Goal: Task Accomplishment & Management: Use online tool/utility

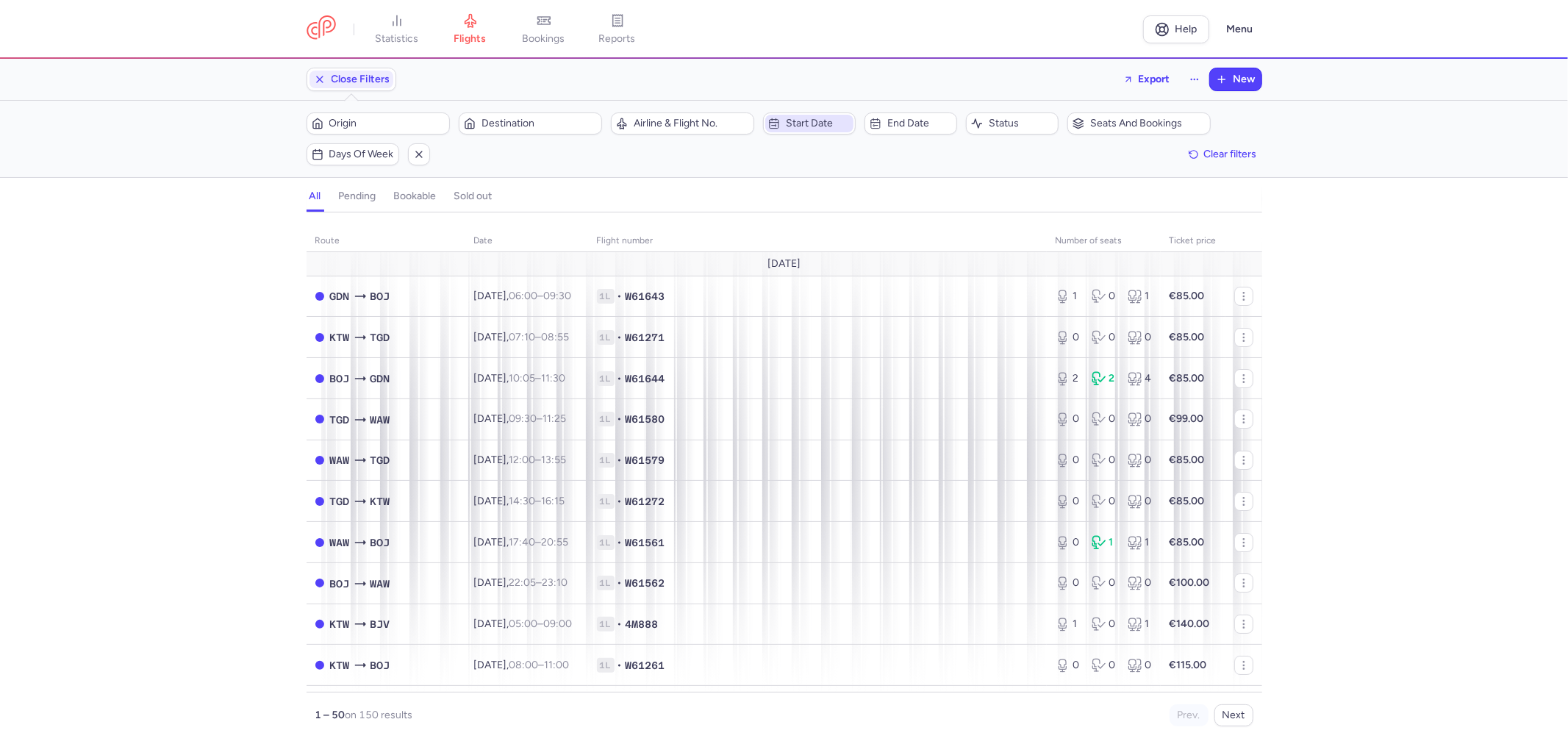
click at [800, 123] on span "Start date" at bounding box center [818, 124] width 65 height 12
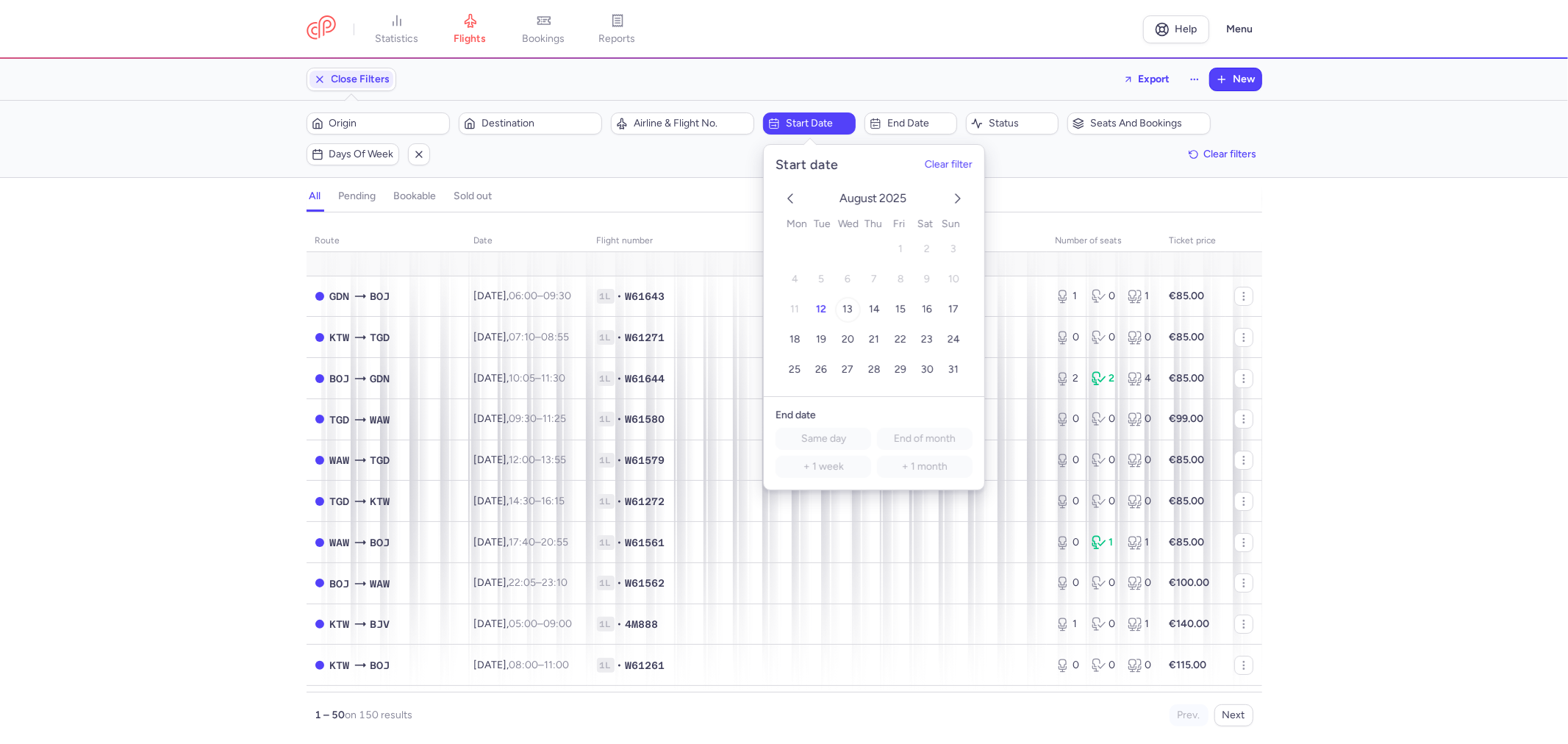
click at [850, 309] on span "13" at bounding box center [848, 309] width 10 height 13
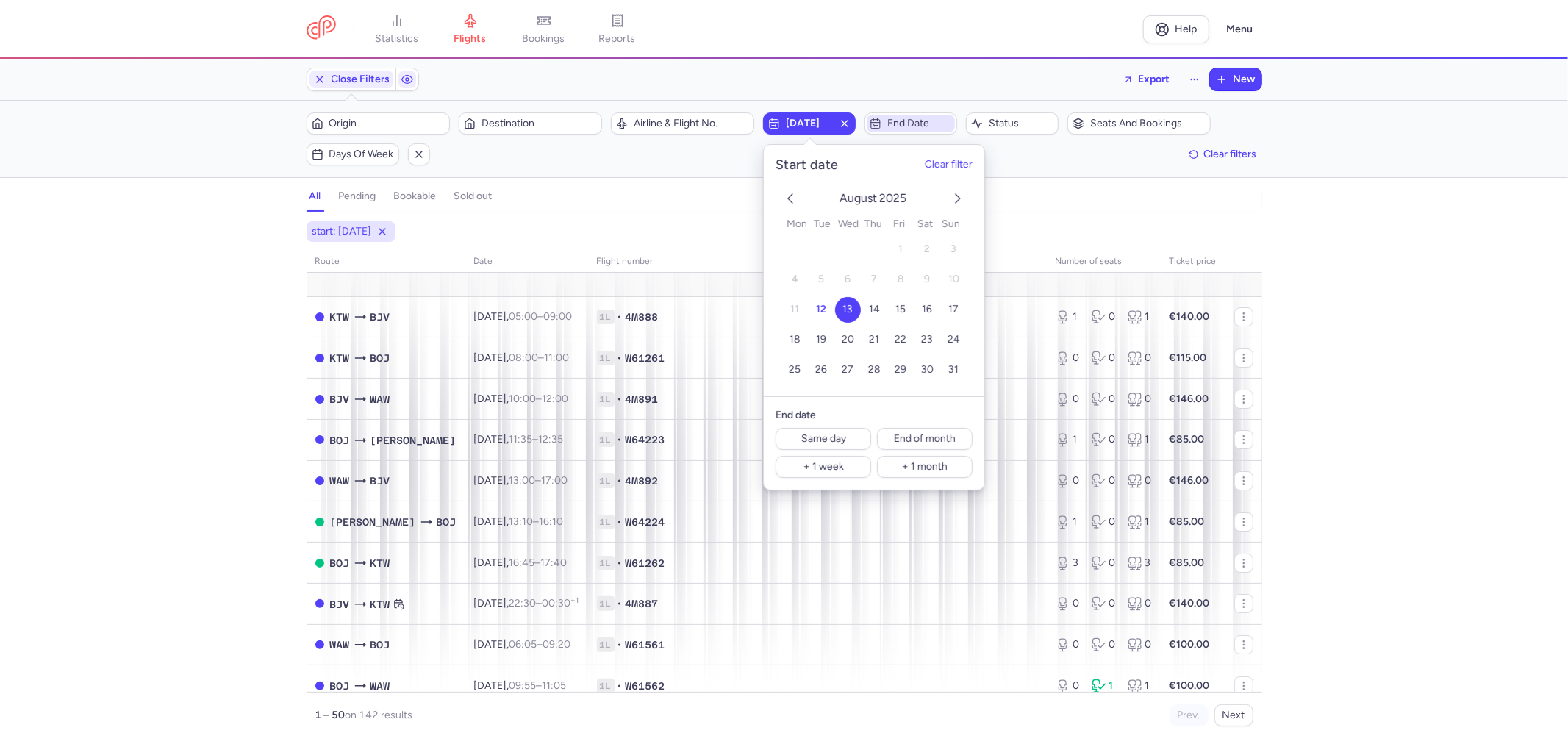
click at [906, 127] on span "End date" at bounding box center [919, 124] width 65 height 12
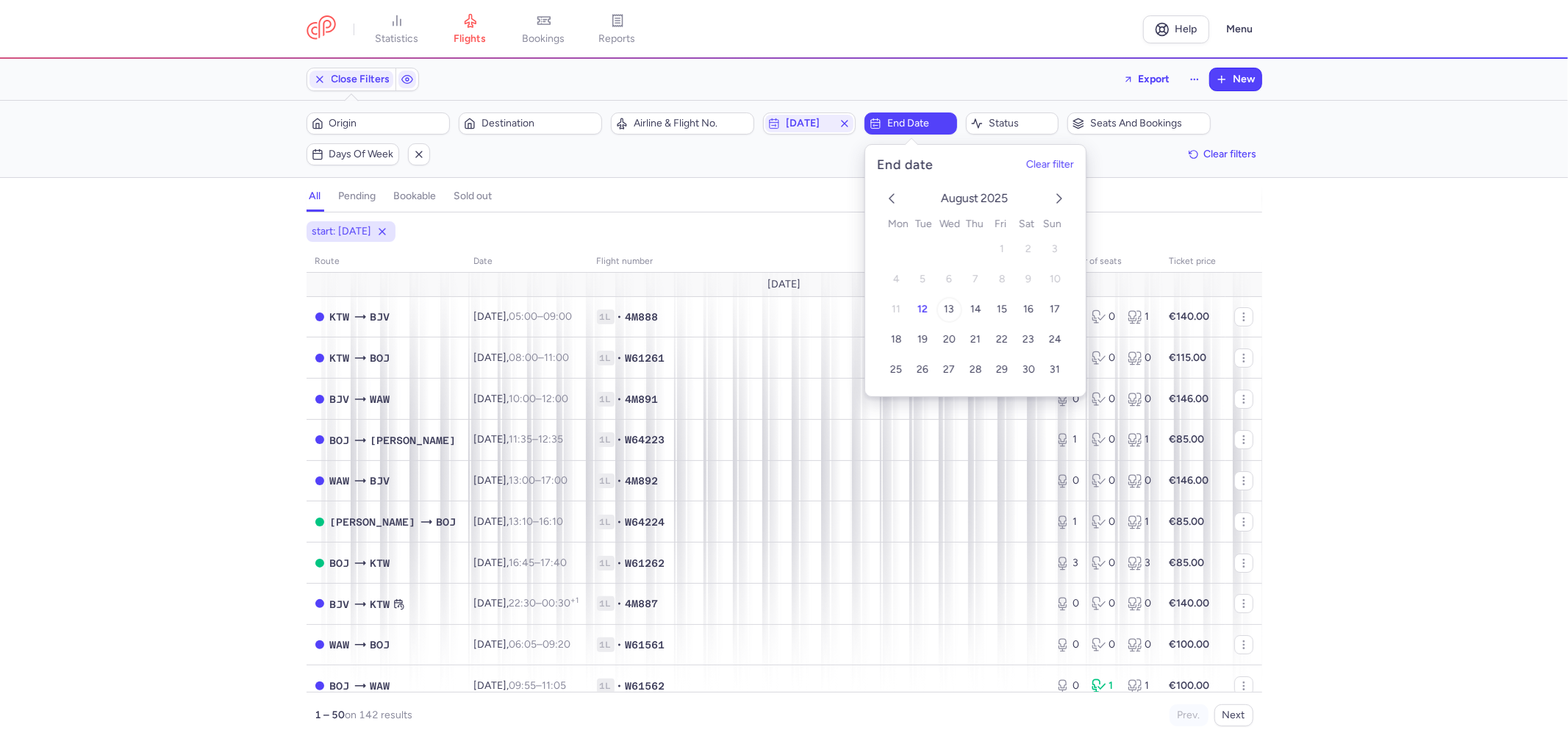
click at [949, 309] on span "13" at bounding box center [949, 309] width 10 height 13
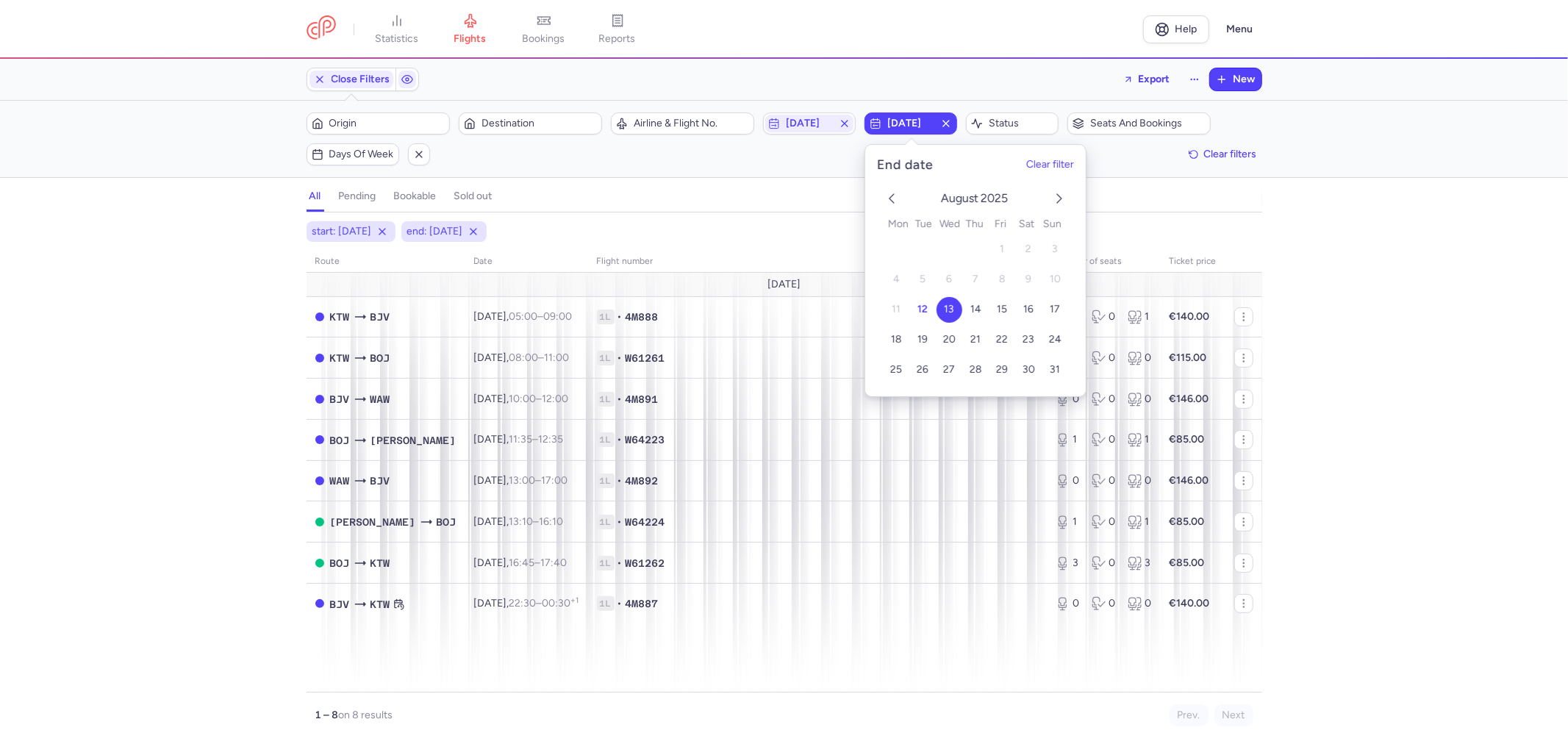
click at [949, 309] on span "13" at bounding box center [949, 309] width 10 height 13
click at [1319, 200] on section "all pending bookable sold out 2" at bounding box center [784, 197] width 1568 height 31
click at [819, 123] on span "[DATE]" at bounding box center [809, 124] width 47 height 12
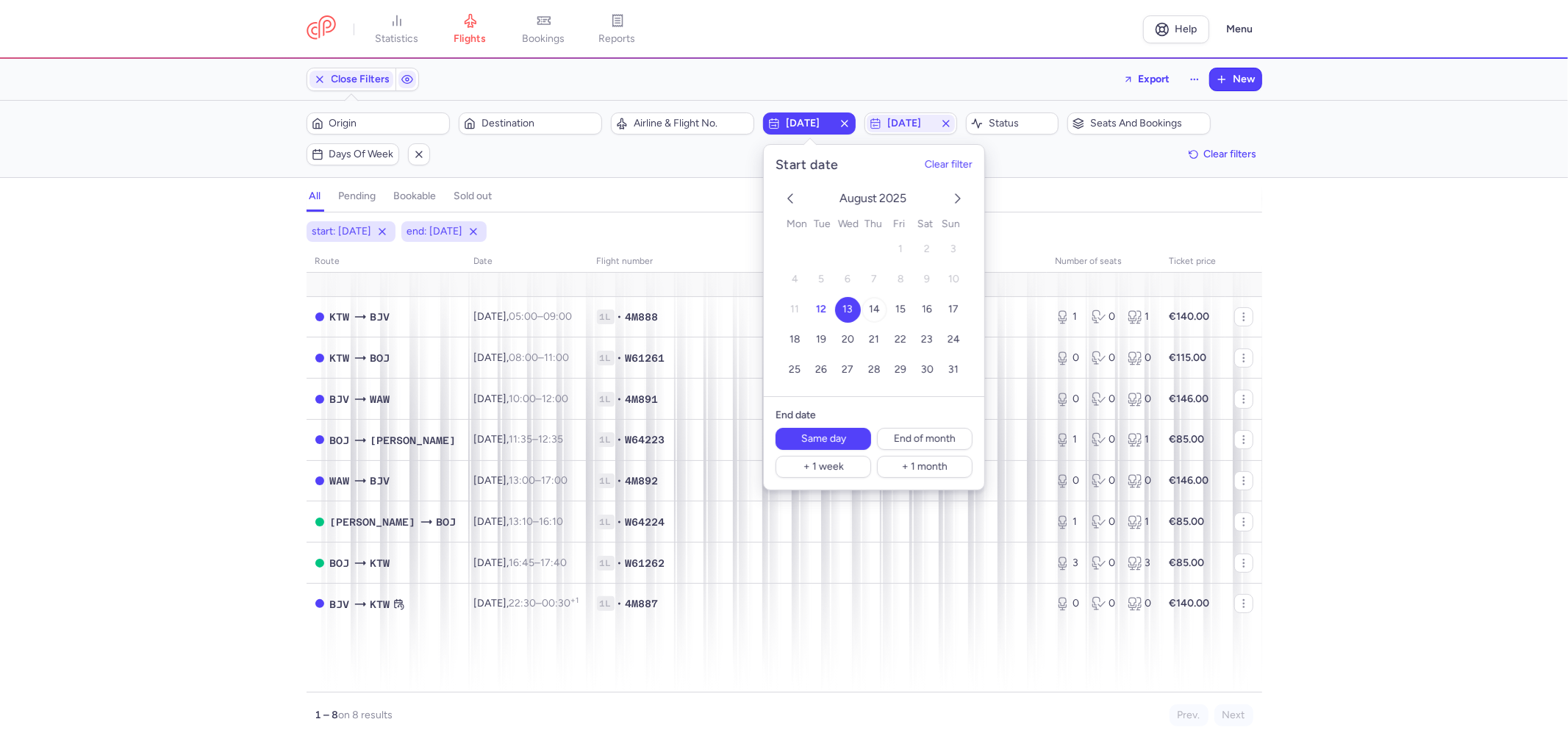
click at [876, 312] on span "14" at bounding box center [875, 309] width 11 height 13
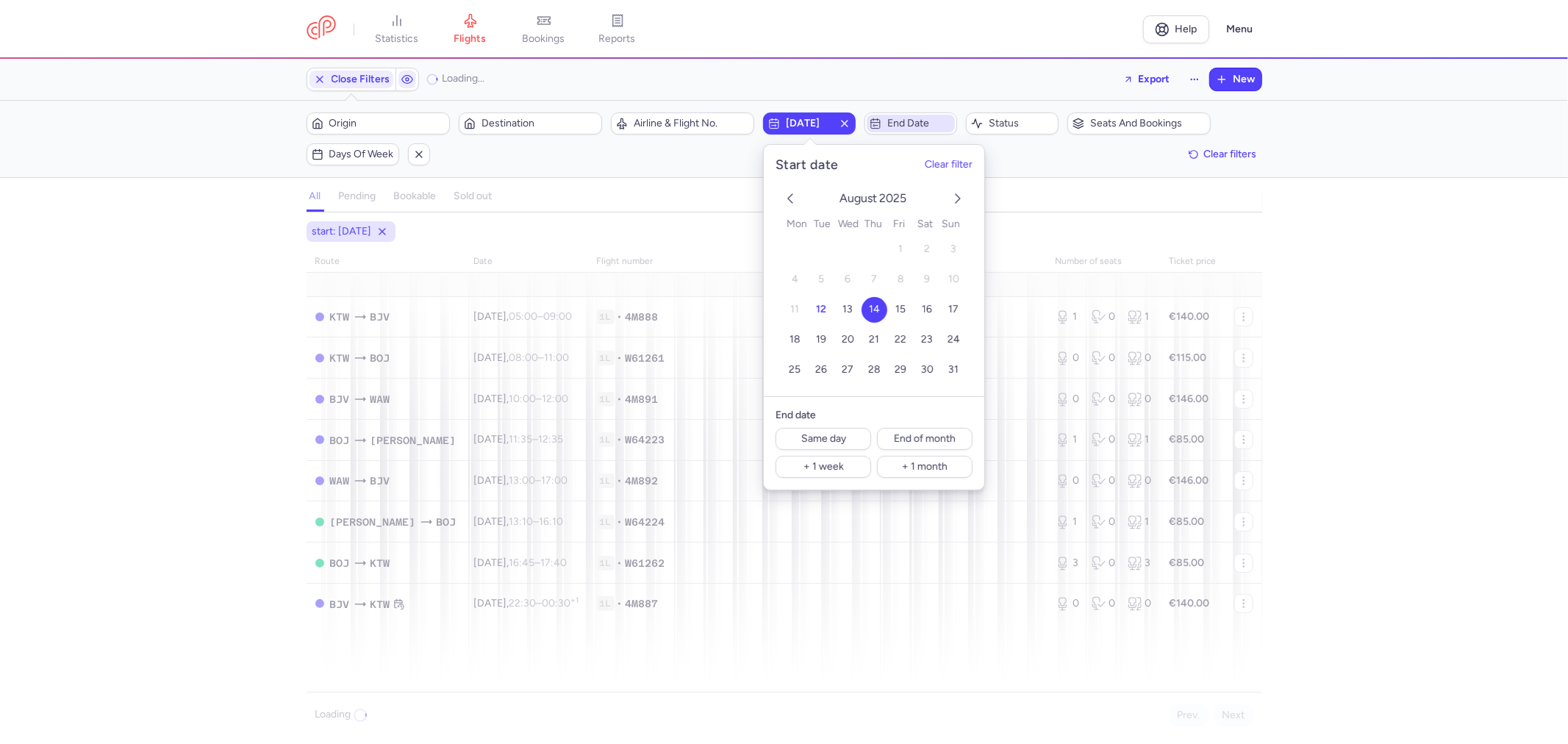
drag, startPoint x: 934, startPoint y: 122, endPoint x: 935, endPoint y: 135, distance: 13.0
click at [935, 121] on span "End date" at bounding box center [919, 124] width 65 height 12
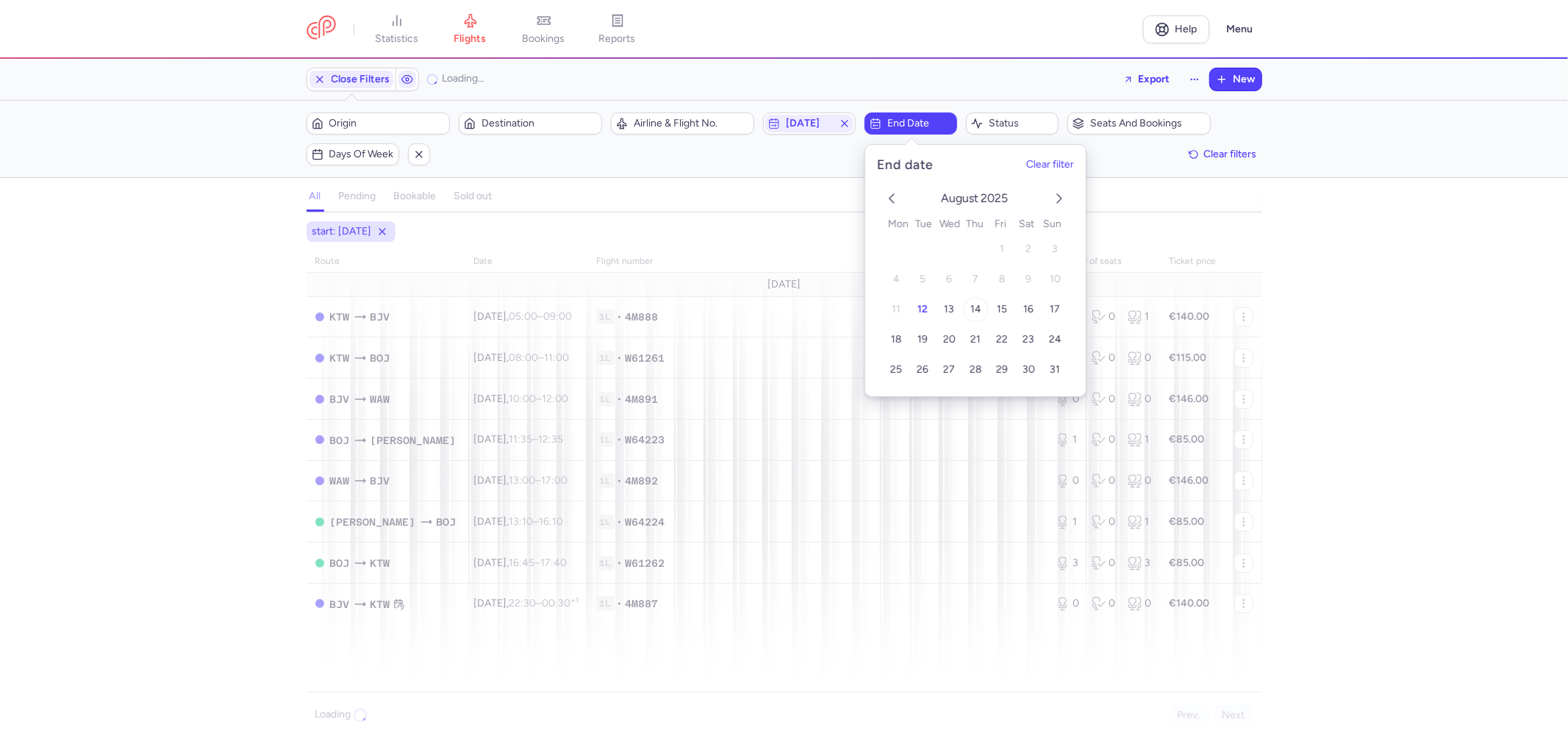
click at [978, 310] on span "14" at bounding box center [976, 309] width 11 height 13
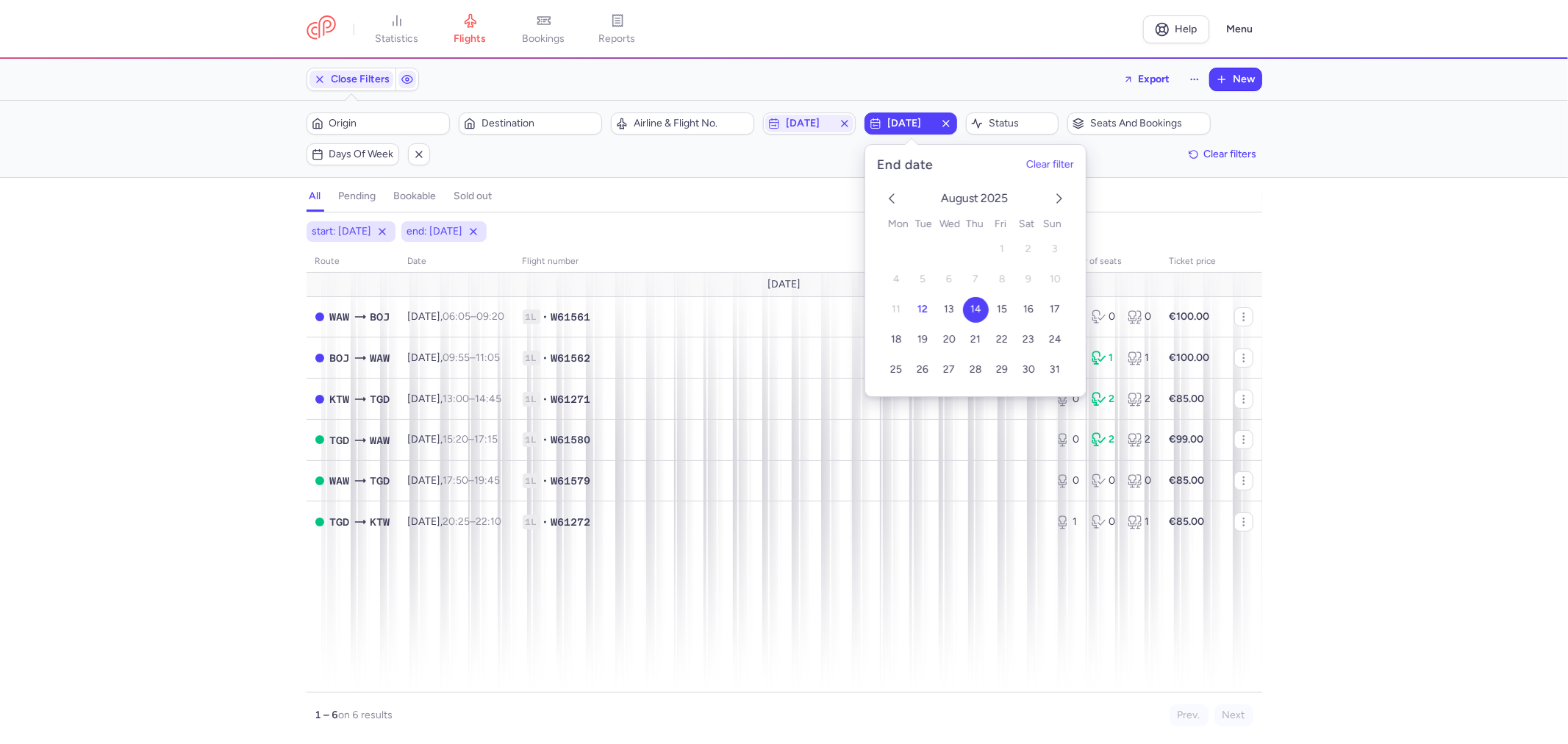
click at [145, 349] on div "start: [DATE] end: [DATE] route date Flight number number of seats Ticket price…" at bounding box center [784, 483] width 1568 height 523
